Goal: Book appointment/travel/reservation

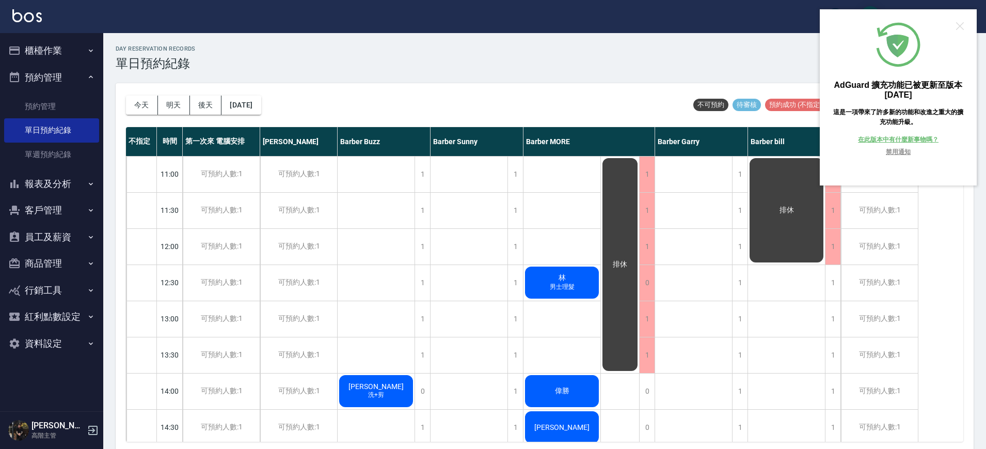
click at [963, 23] on div at bounding box center [960, 26] width 8 height 8
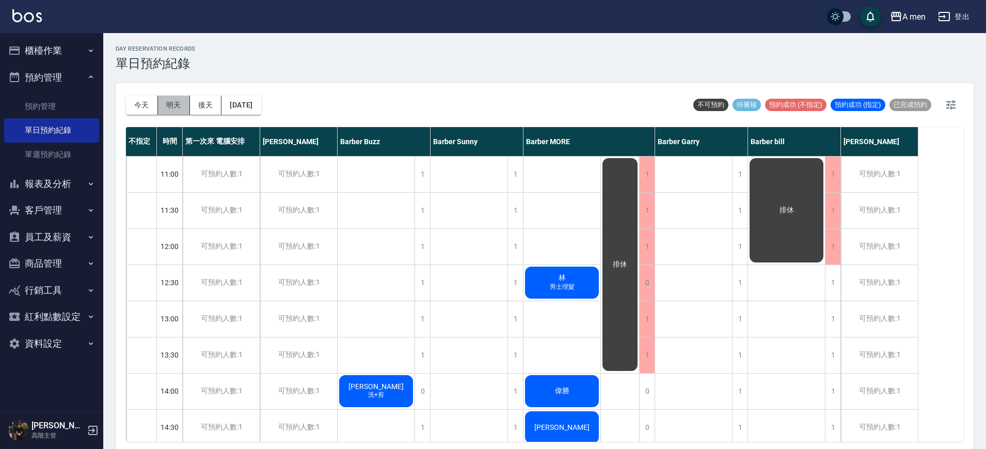
click at [171, 105] on button "明天" at bounding box center [174, 105] width 32 height 19
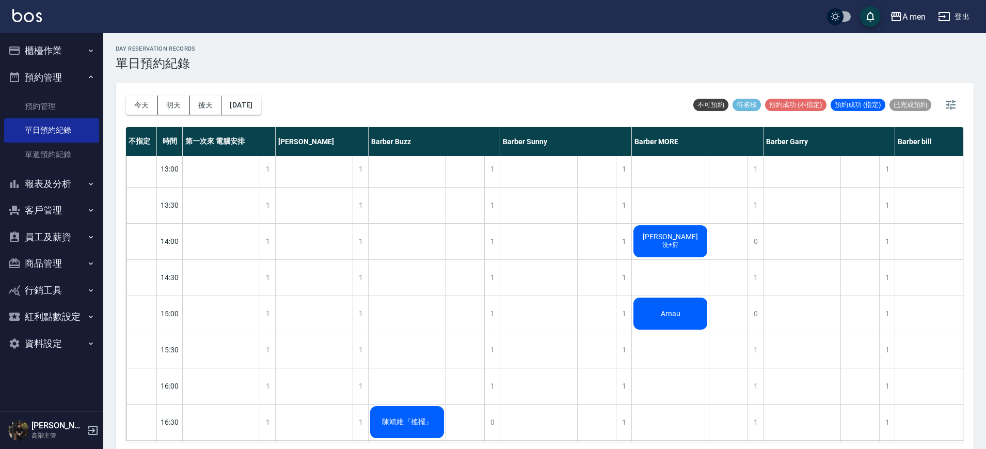
scroll to position [323, 0]
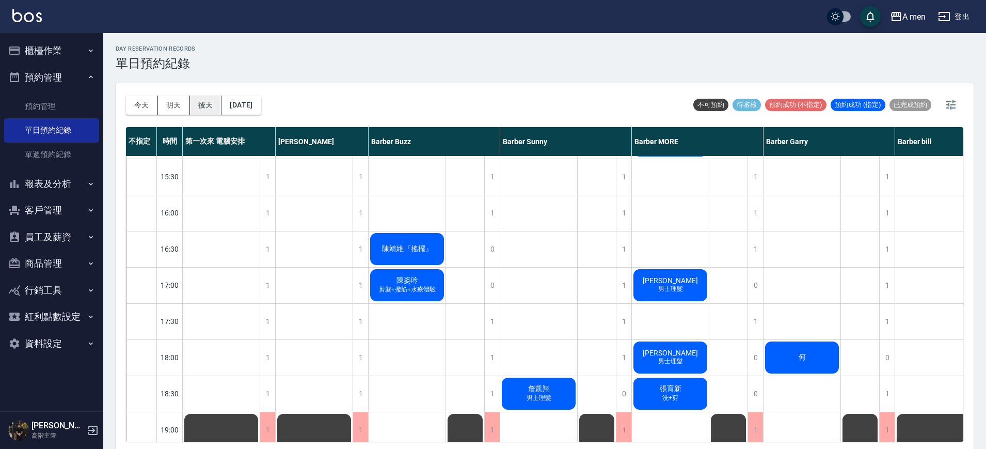
click at [205, 102] on button "後天" at bounding box center [206, 105] width 32 height 19
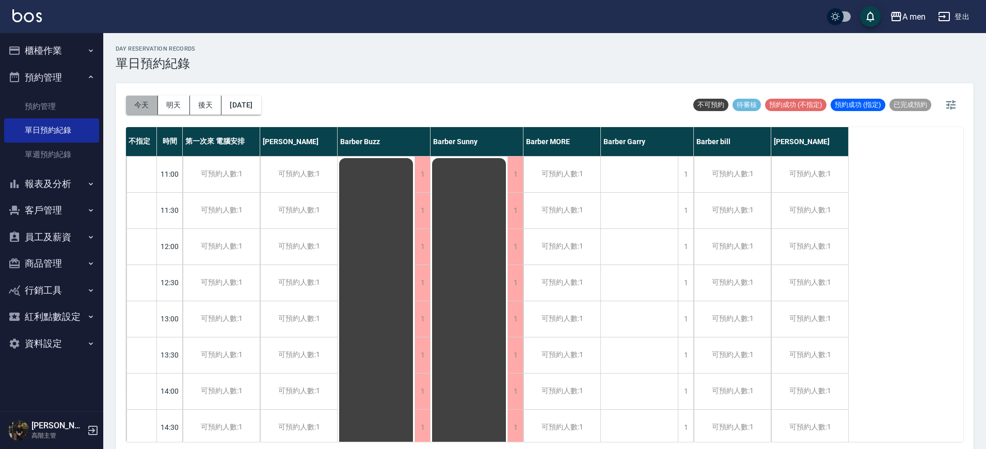
click at [147, 106] on button "今天" at bounding box center [142, 105] width 32 height 19
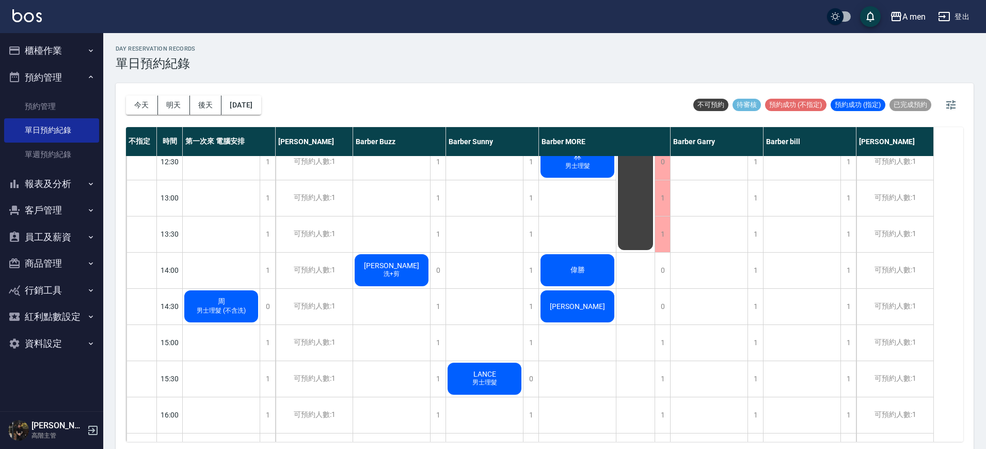
scroll to position [129, 0]
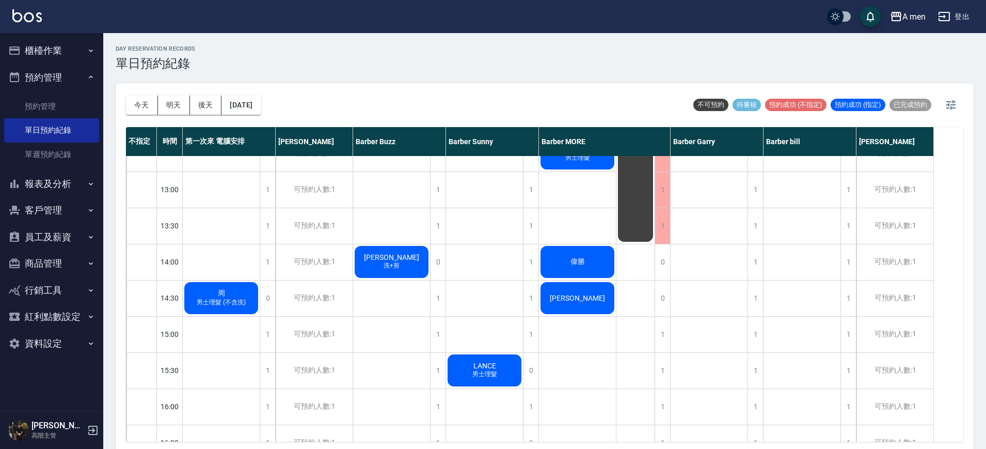
click at [226, 299] on span "男士理髮 (不含洗)" at bounding box center [221, 302] width 53 height 9
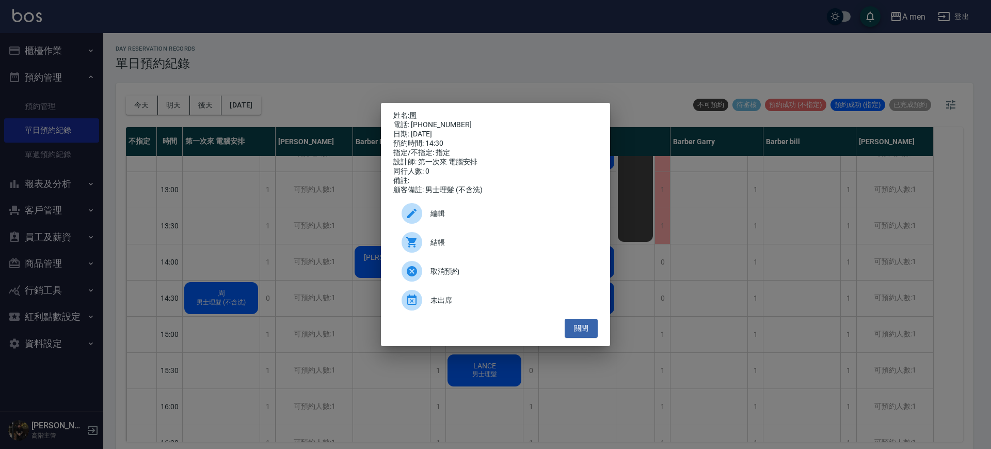
click at [457, 217] on span "編輯" at bounding box center [510, 213] width 159 height 11
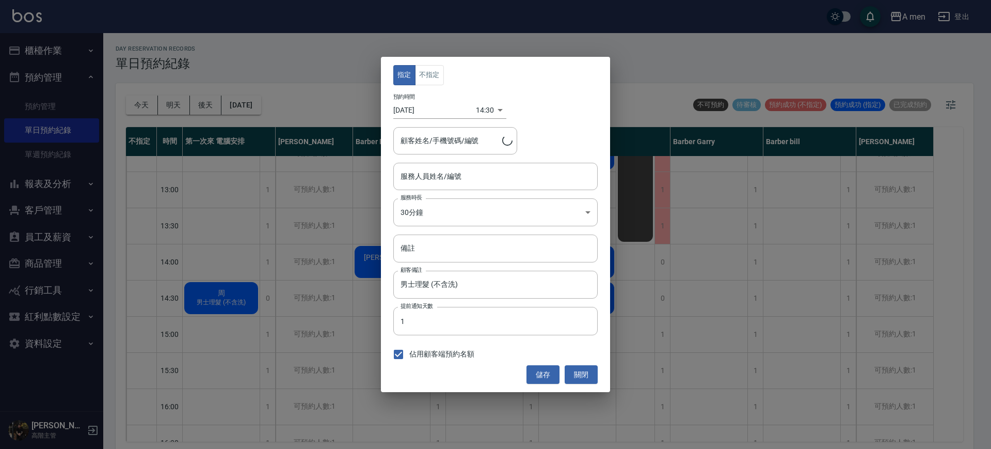
type input "第一次來 電腦安排-100"
type input "周/0912900694"
click at [439, 72] on button "不指定" at bounding box center [429, 75] width 29 height 20
click at [458, 169] on input "第一次來 電腦安排-100" at bounding box center [488, 176] width 180 height 18
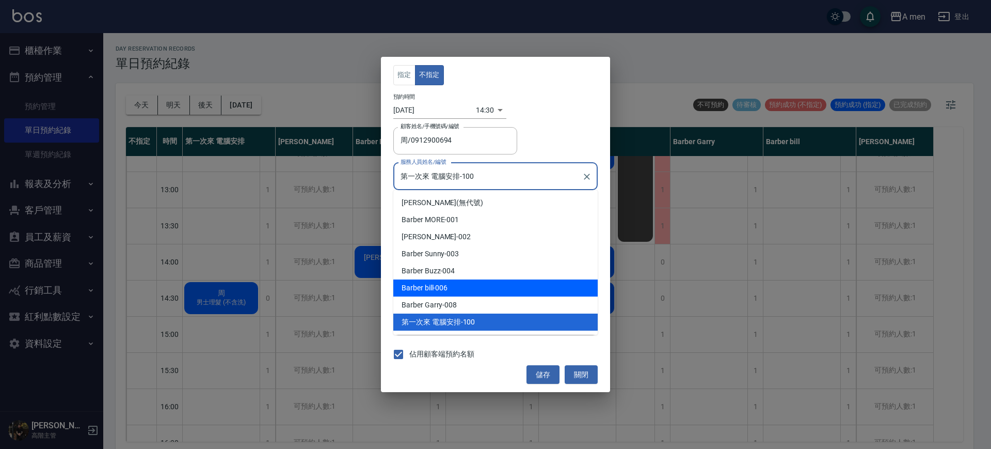
click at [459, 284] on div "Barber bill -006" at bounding box center [495, 287] width 204 height 17
type input "Barber bill-006"
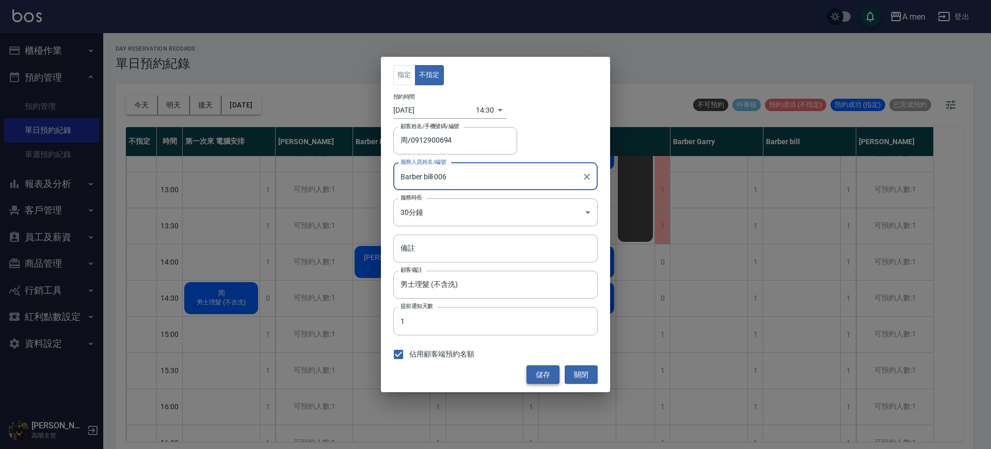
click at [548, 367] on button "儲存" at bounding box center [543, 374] width 33 height 19
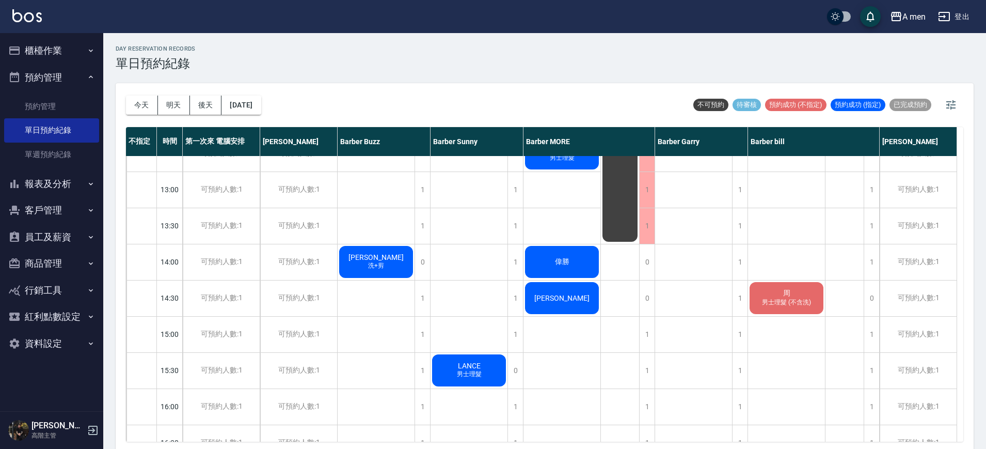
click at [781, 307] on span "男士理髮 (不含洗)" at bounding box center [786, 302] width 53 height 9
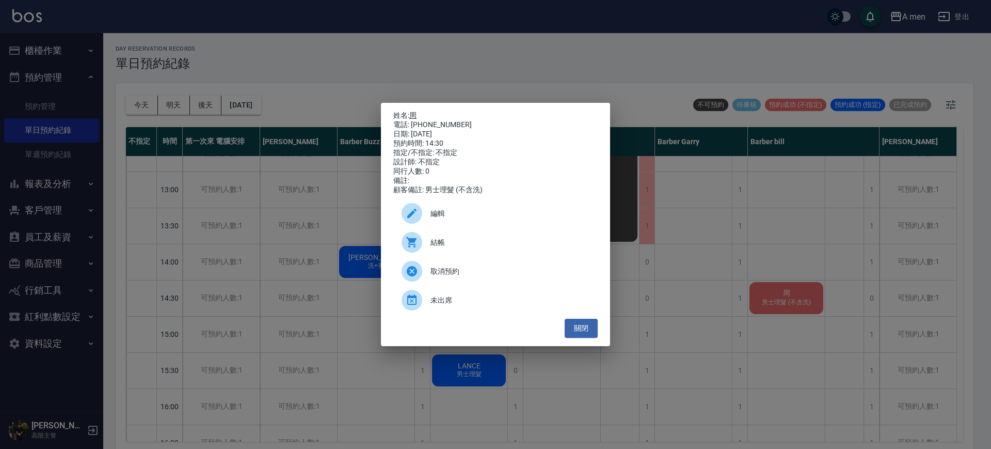
click at [417, 114] on link "周" at bounding box center [412, 115] width 7 height 8
click at [590, 328] on button "關閉" at bounding box center [581, 328] width 33 height 19
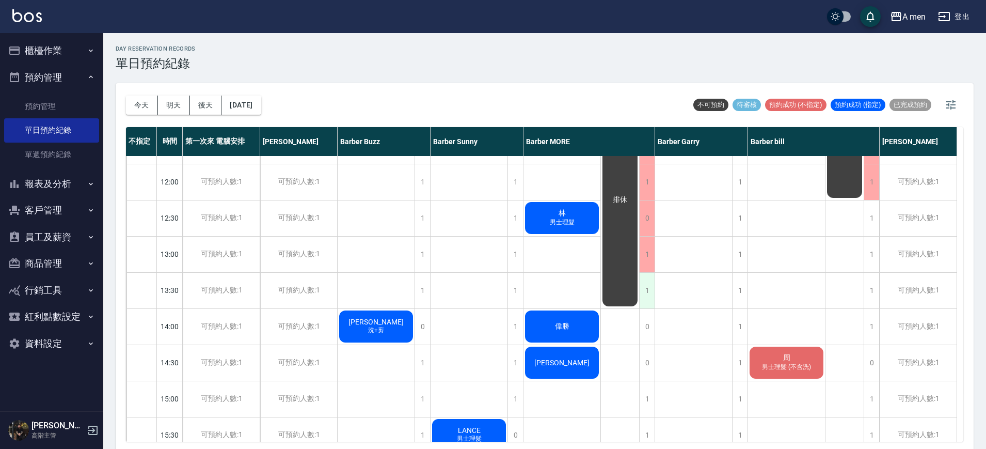
scroll to position [0, 0]
